Goal: Task Accomplishment & Management: Manage account settings

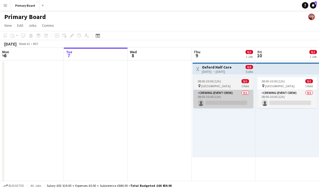
click at [233, 101] on app-card-role "Crewing (Event Crew) 0/1 08:00-20:00 (12h) single-neutral-actions" at bounding box center [223, 99] width 60 height 18
click at [232, 101] on app-card-role "Crewing (Event Crew) 0/1 08:00-20:00 (12h) single-neutral-actions" at bounding box center [223, 99] width 60 height 18
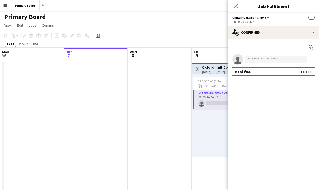
click at [273, 55] on app-invite-slot "single-neutral-actions" at bounding box center [273, 59] width 91 height 11
click at [283, 57] on input at bounding box center [276, 59] width 62 height 6
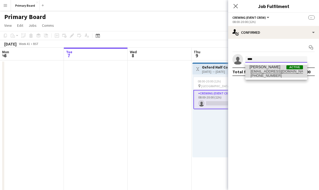
type input "****"
click at [279, 72] on span "[EMAIL_ADDRESS][DOMAIN_NAME]" at bounding box center [275, 71] width 53 height 4
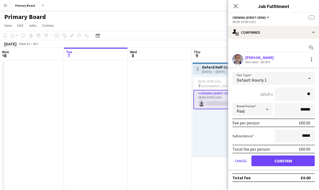
type input "***"
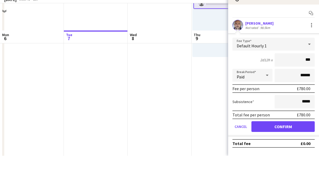
scroll to position [66, 0]
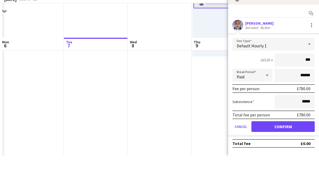
click at [288, 155] on button "Confirm" at bounding box center [282, 160] width 63 height 11
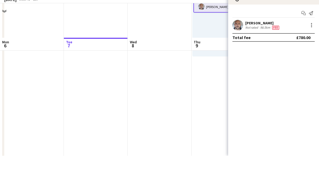
scroll to position [100, 0]
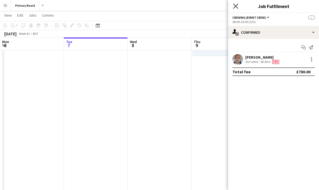
click at [237, 6] on icon "Close pop-in" at bounding box center [235, 5] width 5 height 5
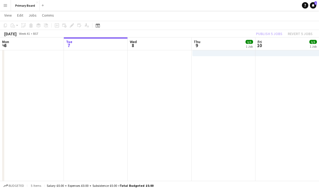
click at [275, 32] on div "Publish 5 jobs Revert 5 jobs" at bounding box center [283, 33] width 69 height 7
click at [275, 35] on button "Publish 5 jobs" at bounding box center [269, 33] width 31 height 7
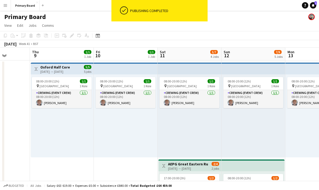
scroll to position [0, 149]
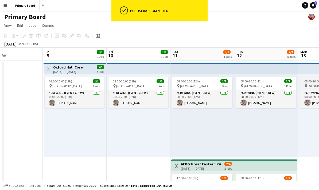
click at [310, 84] on span "[GEOGRAPHIC_DATA]" at bounding box center [321, 86] width 29 height 4
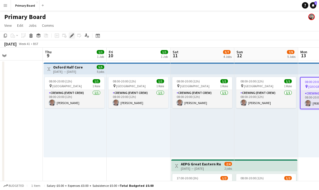
click at [74, 37] on div "Edit" at bounding box center [72, 35] width 6 height 6
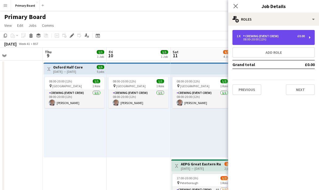
click at [271, 38] on div "Crewing (Event Crew)" at bounding box center [262, 36] width 38 height 4
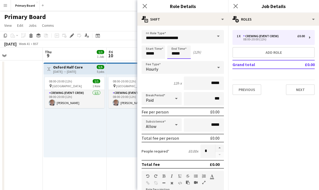
click at [183, 55] on input "*****" at bounding box center [178, 51] width 23 height 13
click at [174, 63] on div at bounding box center [173, 61] width 11 height 5
click at [175, 61] on div at bounding box center [173, 61] width 11 height 5
click at [175, 60] on div at bounding box center [173, 61] width 11 height 5
click at [174, 62] on div at bounding box center [173, 61] width 11 height 5
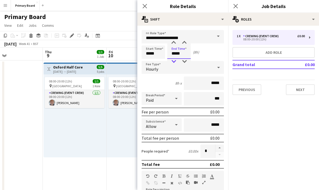
click at [175, 62] on div at bounding box center [173, 61] width 11 height 5
type input "*****"
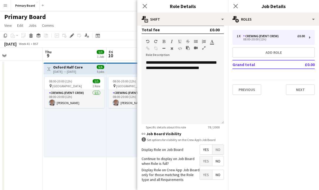
scroll to position [135, 0]
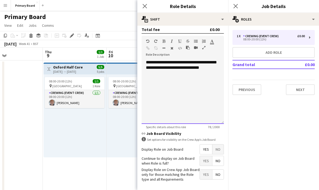
click at [200, 74] on div "**********" at bounding box center [182, 92] width 82 height 64
click at [169, 70] on div "**********" at bounding box center [182, 92] width 82 height 64
click at [146, 6] on icon "Close pop-in" at bounding box center [144, 5] width 5 height 5
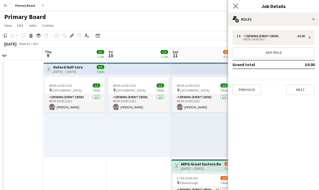
click at [238, 5] on app-icon "Close pop-in" at bounding box center [236, 6] width 8 height 8
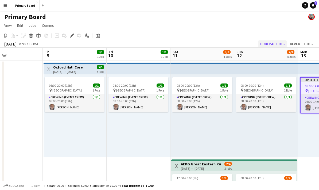
click at [274, 42] on button "Publish 1 job" at bounding box center [272, 43] width 29 height 7
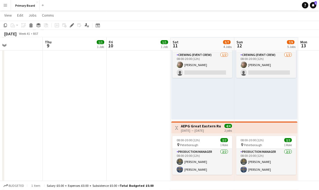
scroll to position [231, 0]
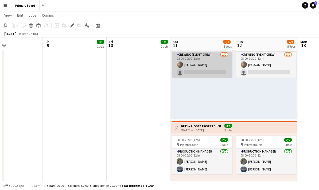
click at [197, 71] on app-card-role "Crewing (Event Crew) [DATE] 08:00-20:00 (12h) [PERSON_NAME] single-neutral-acti…" at bounding box center [202, 65] width 60 height 26
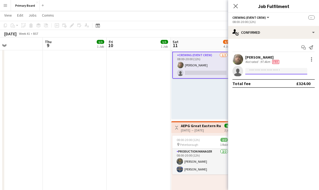
click at [279, 72] on input at bounding box center [276, 71] width 62 height 6
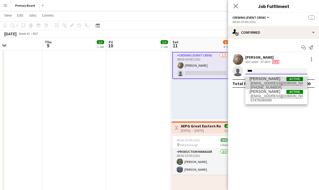
type input "****"
click at [274, 79] on span "[PERSON_NAME]" at bounding box center [264, 78] width 31 height 5
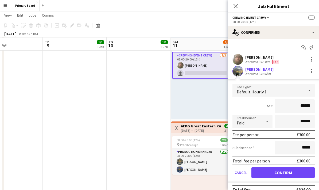
click at [295, 172] on button "Confirm" at bounding box center [282, 172] width 63 height 11
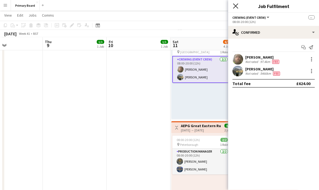
scroll to position [231, 0]
click at [233, 7] on icon "Close pop-in" at bounding box center [235, 5] width 5 height 5
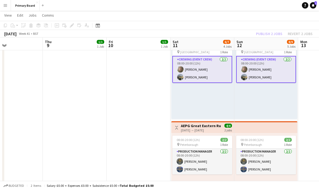
click at [274, 31] on div "Publish 2 jobs Revert 2 jobs" at bounding box center [283, 33] width 69 height 7
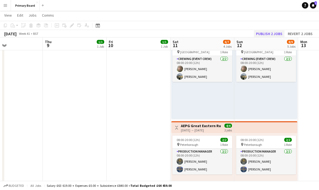
click at [274, 34] on button "Publish 2 jobs" at bounding box center [269, 33] width 31 height 7
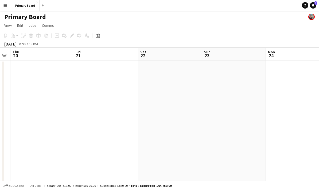
scroll to position [0, 152]
click at [100, 33] on div "Date picker" at bounding box center [97, 35] width 6 height 6
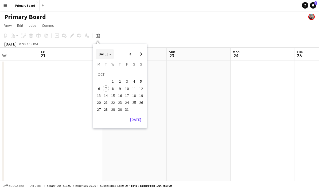
click at [112, 55] on span "[DATE]" at bounding box center [105, 54] width 14 height 5
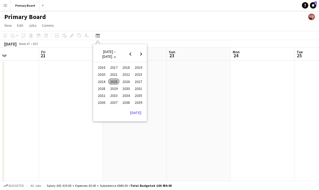
click at [104, 79] on span "2024" at bounding box center [101, 81] width 11 height 6
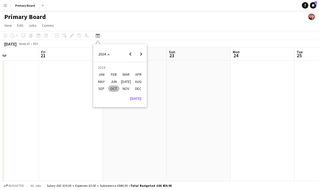
click at [127, 90] on span "NOV" at bounding box center [125, 88] width 11 height 6
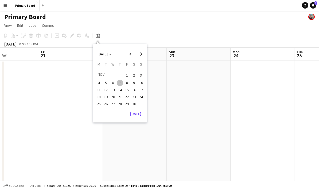
click at [120, 89] on span "14" at bounding box center [120, 89] width 6 height 6
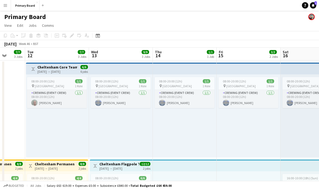
scroll to position [0, 158]
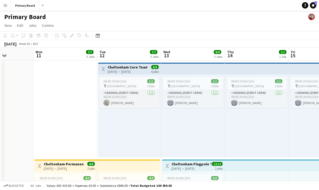
click at [228, 131] on div "08:00-20:00 (12h) 1/1 pin Cheltenham 1 Role Crewing (Event Crew) [DATE] 08:00-2…" at bounding box center [257, 115] width 64 height 83
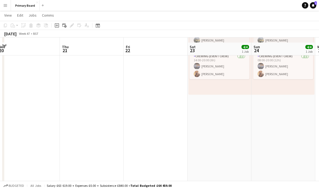
scroll to position [0, 0]
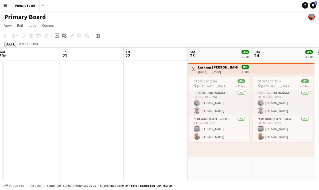
click at [215, 70] on div "[DATE] → [DATE]" at bounding box center [218, 71] width 40 height 4
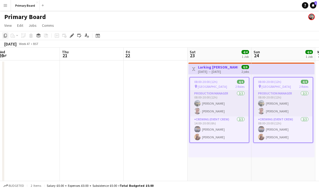
click at [7, 35] on icon "Copy" at bounding box center [5, 35] width 4 height 4
click at [8, 37] on div "Copy" at bounding box center [5, 35] width 6 height 6
click at [98, 37] on icon at bounding box center [98, 36] width 2 height 2
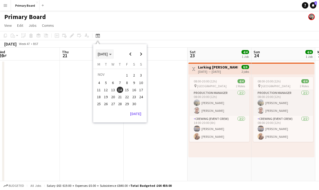
click at [112, 54] on polygon "Choose month and year" at bounding box center [110, 54] width 3 height 1
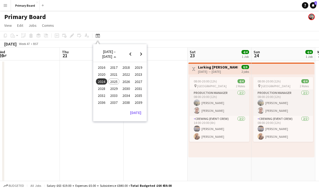
click at [115, 81] on span "2025" at bounding box center [113, 81] width 11 height 6
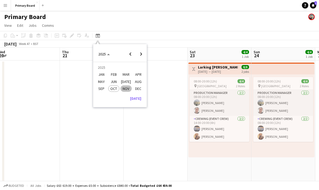
click at [127, 89] on span "NOV" at bounding box center [125, 88] width 11 height 6
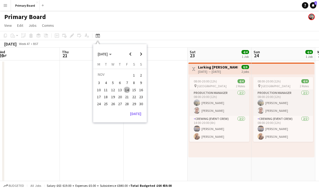
click at [143, 96] on span "23" at bounding box center [141, 96] width 6 height 6
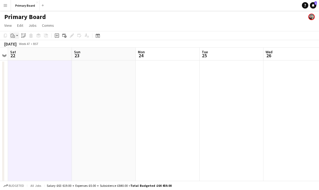
click at [15, 36] on div "Paste" at bounding box center [13, 35] width 6 height 6
click at [28, 47] on link "Paste Ctrl+V" at bounding box center [39, 45] width 50 height 5
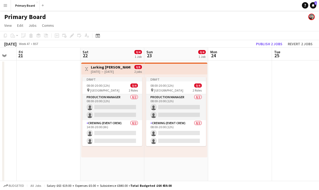
scroll to position [0, 155]
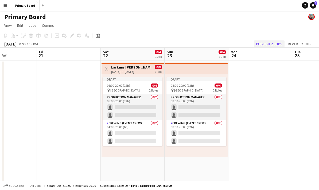
click at [273, 43] on button "Publish 2 jobs" at bounding box center [269, 43] width 31 height 7
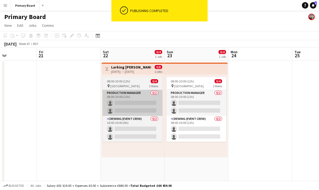
click at [139, 102] on app-card-role "Production manager 0/2 08:00-20:00 (12h) single-neutral-actions single-neutral-…" at bounding box center [132, 103] width 60 height 26
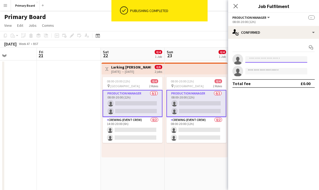
click at [268, 61] on input at bounding box center [276, 59] width 62 height 6
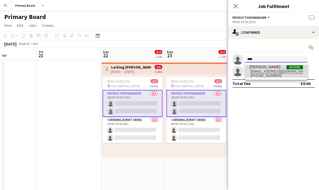
type input "****"
click at [270, 70] on span "[EMAIL_ADDRESS][DOMAIN_NAME]" at bounding box center [275, 71] width 53 height 4
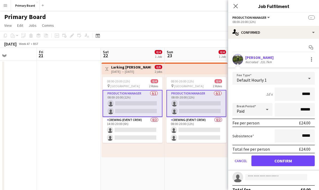
type input "******"
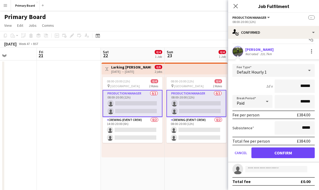
scroll to position [9, 0]
click at [287, 150] on button "Confirm" at bounding box center [282, 152] width 63 height 11
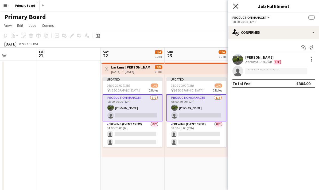
click at [236, 8] on icon "Close pop-in" at bounding box center [235, 5] width 5 height 5
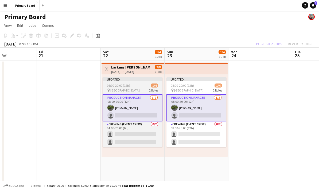
click at [139, 115] on app-card-role "Production manager [DATE] 08:00-20:00 (12h) [PERSON_NAME] single-neutral-actions" at bounding box center [132, 107] width 60 height 27
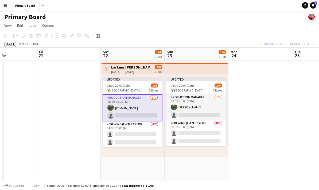
click at [144, 115] on app-card-role "Production manager [DATE] 08:00-20:00 (12h) [PERSON_NAME] single-neutral-actions" at bounding box center [132, 107] width 60 height 27
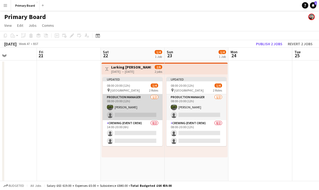
click at [147, 113] on app-card-role "Production manager [DATE] 08:00-20:00 (12h) [PERSON_NAME] single-neutral-actions" at bounding box center [132, 107] width 60 height 26
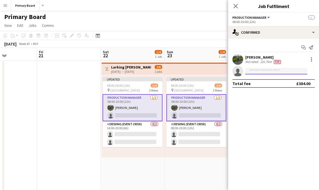
click at [265, 72] on input at bounding box center [276, 71] width 62 height 6
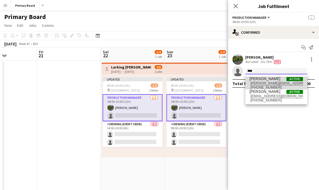
type input "****"
click at [276, 80] on span "[PERSON_NAME] Active" at bounding box center [275, 78] width 53 height 5
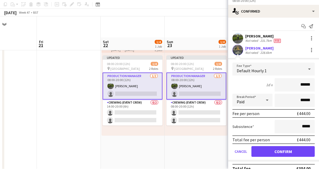
click at [288, 167] on button "Confirm" at bounding box center [282, 172] width 63 height 11
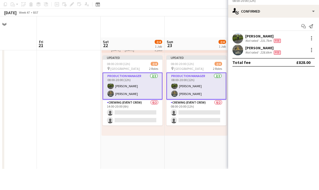
scroll to position [21, 0]
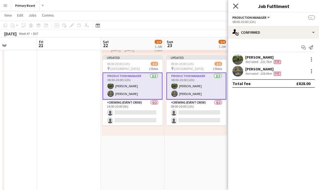
click at [238, 8] on icon at bounding box center [235, 5] width 5 height 5
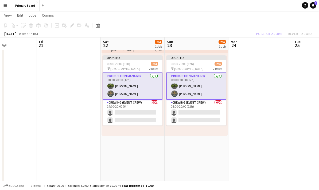
click at [276, 36] on div "Publish 2 jobs Revert 2 jobs" at bounding box center [283, 33] width 69 height 7
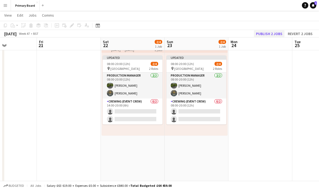
click at [274, 33] on button "Publish 2 jobs" at bounding box center [269, 33] width 31 height 7
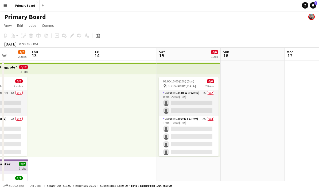
scroll to position [0, 170]
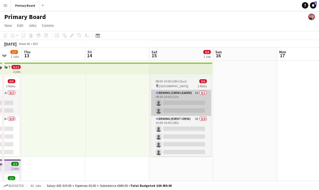
click at [190, 101] on app-card-role "Crewing (Crew Leader) 1A 0/2 08:00-20:00 (12h) single-neutral-actions single-ne…" at bounding box center [181, 103] width 60 height 26
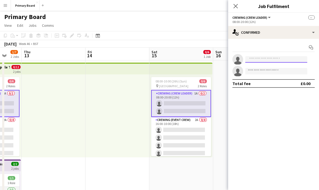
click at [268, 57] on input at bounding box center [276, 59] width 62 height 6
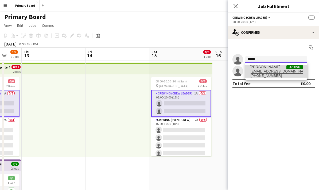
type input "******"
click at [275, 68] on span "[PERSON_NAME] Active" at bounding box center [275, 67] width 53 height 5
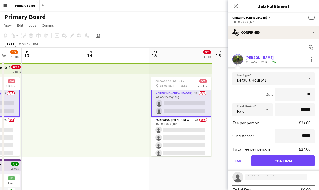
type input "***"
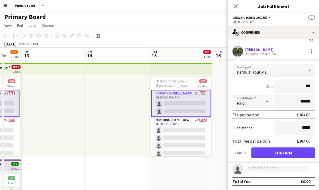
scroll to position [9, 0]
click at [291, 150] on button "Confirm" at bounding box center [282, 152] width 63 height 11
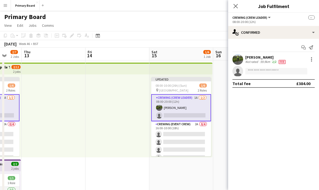
scroll to position [0, 0]
click at [269, 72] on input at bounding box center [276, 71] width 62 height 6
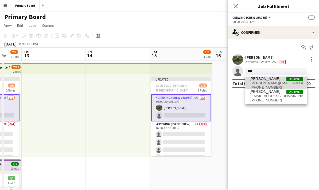
type input "****"
click at [272, 81] on span "[PERSON_NAME][EMAIL_ADDRESS][DOMAIN_NAME]" at bounding box center [275, 83] width 53 height 4
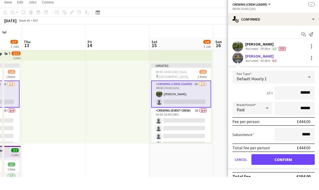
click at [285, 167] on button "Confirm" at bounding box center [282, 172] width 63 height 11
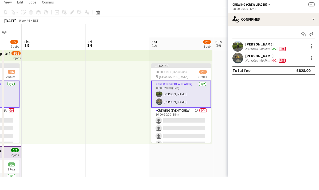
scroll to position [13, 0]
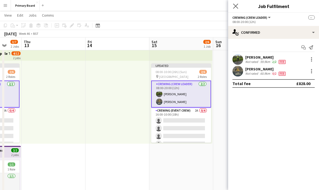
click at [238, 5] on app-icon "Close pop-in" at bounding box center [236, 6] width 8 height 8
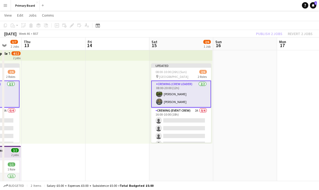
click at [280, 30] on div "Publish 2 jobs Revert 2 jobs" at bounding box center [283, 33] width 69 height 7
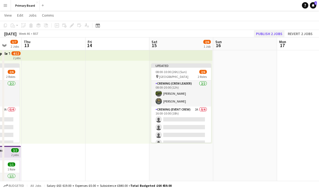
click at [274, 34] on button "Publish 2 jobs" at bounding box center [269, 33] width 31 height 7
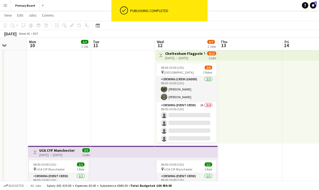
scroll to position [0, 171]
